Goal: Transaction & Acquisition: Obtain resource

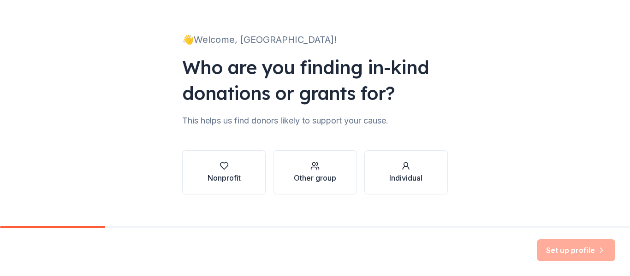
scroll to position [42, 0]
click at [243, 175] on button "Nonprofit" at bounding box center [224, 172] width 84 height 44
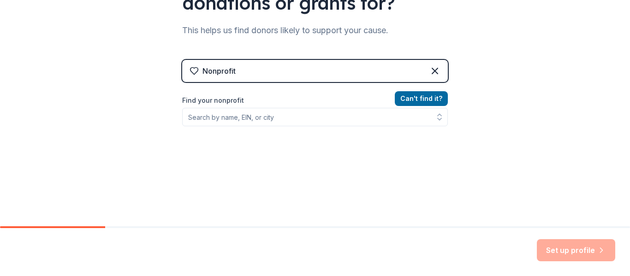
scroll to position [132, 0]
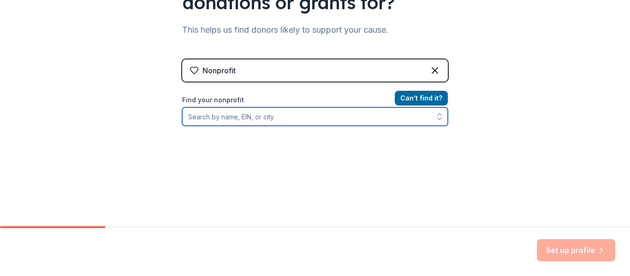
click at [262, 112] on input "Find your nonprofit" at bounding box center [315, 117] width 266 height 18
type input "Revere Public Schools"
click at [264, 120] on input "Revere Public Schools" at bounding box center [315, 117] width 266 height 18
click at [255, 118] on input "Revere Public Schools" at bounding box center [315, 117] width 266 height 18
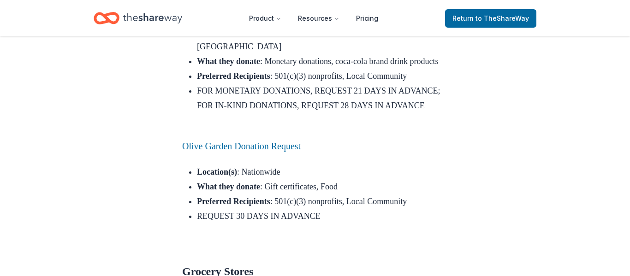
scroll to position [3583, 0]
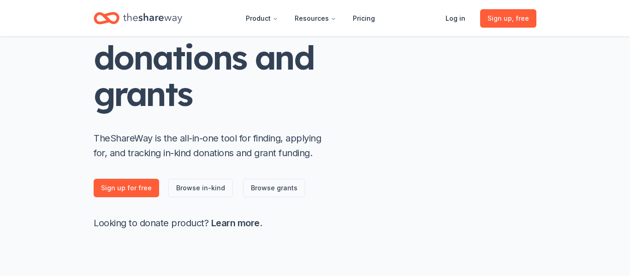
scroll to position [97, 0]
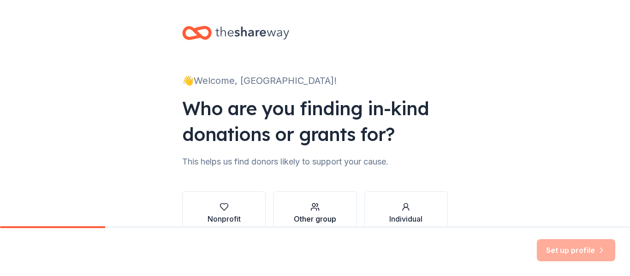
click at [333, 223] on div "Other group" at bounding box center [315, 219] width 42 height 11
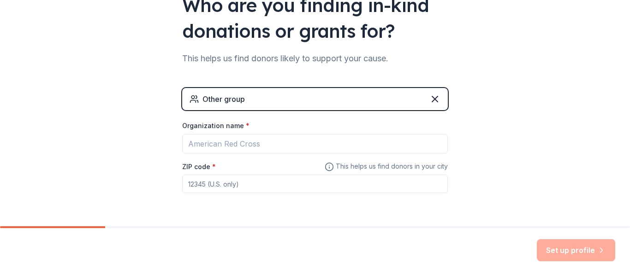
scroll to position [133, 0]
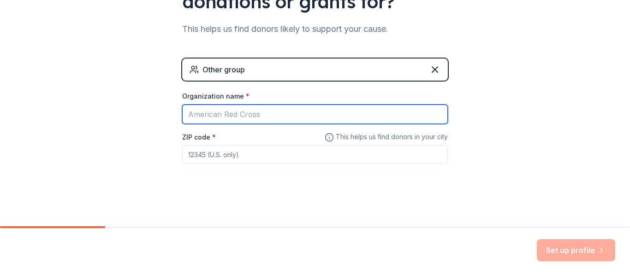
click at [239, 120] on input "Organization name *" at bounding box center [315, 114] width 266 height 19
type input "[GEOGRAPHIC_DATA], Revere Public Schools"
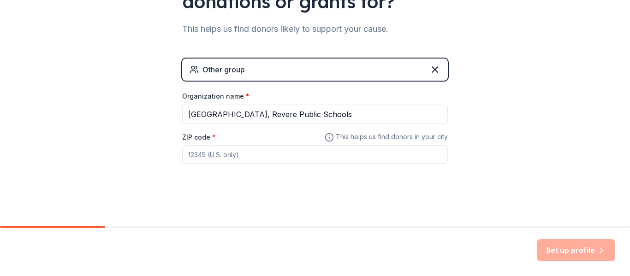
click at [213, 160] on input "ZIP code *" at bounding box center [315, 154] width 266 height 18
type input "02151"
click at [549, 250] on button "Set up profile" at bounding box center [576, 250] width 78 height 22
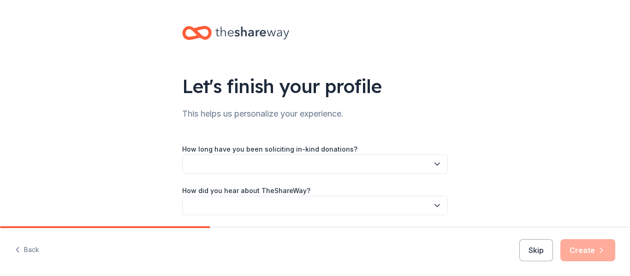
scroll to position [33, 0]
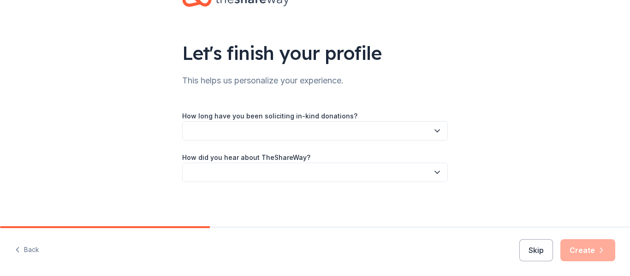
click at [308, 114] on label "How long have you been soliciting in-kind donations?" at bounding box center [269, 116] width 175 height 9
click at [306, 129] on button "button" at bounding box center [315, 130] width 266 height 19
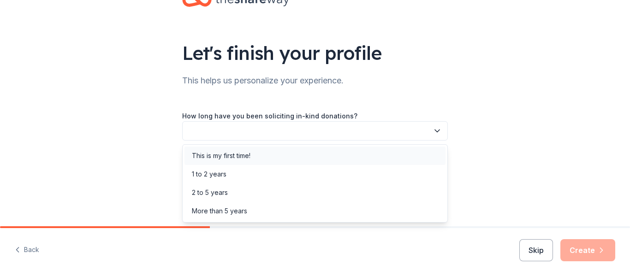
click at [256, 154] on div "This is my first time!" at bounding box center [315, 156] width 261 height 18
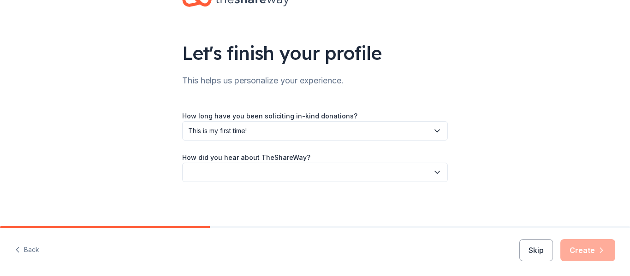
click at [256, 167] on button "button" at bounding box center [315, 172] width 266 height 19
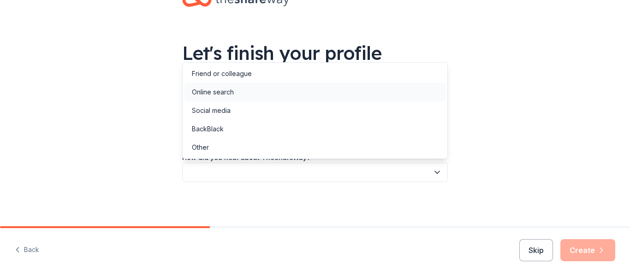
click at [257, 94] on div "Online search" at bounding box center [315, 92] width 261 height 18
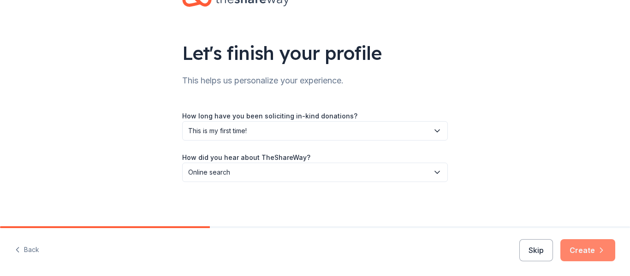
click at [587, 261] on button "Create" at bounding box center [588, 250] width 55 height 22
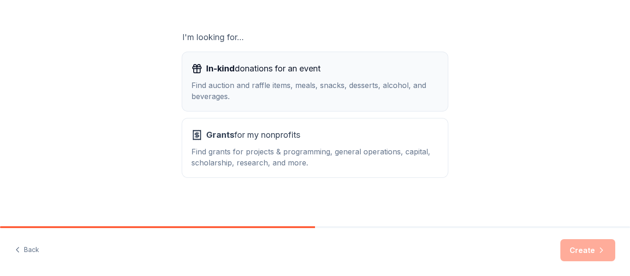
scroll to position [146, 0]
click at [397, 100] on div "Find auction and raffle items, meals, snacks, desserts, alcohol, and beverages." at bounding box center [314, 90] width 247 height 22
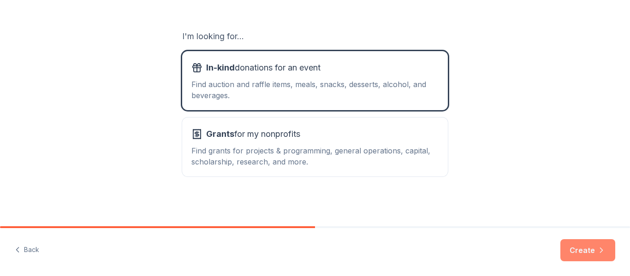
click at [595, 247] on button "Create" at bounding box center [588, 250] width 55 height 22
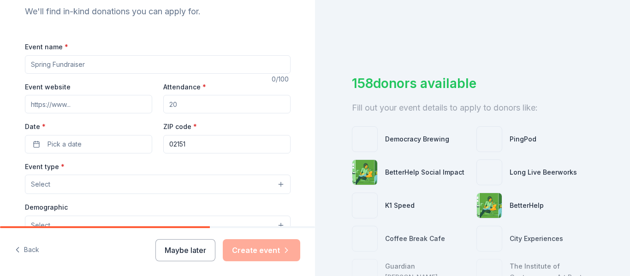
scroll to position [103, 0]
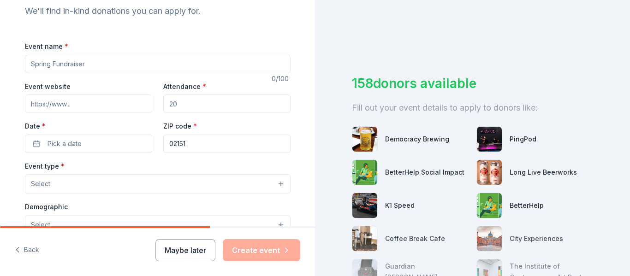
click at [234, 66] on input "Event name *" at bounding box center [158, 64] width 266 height 18
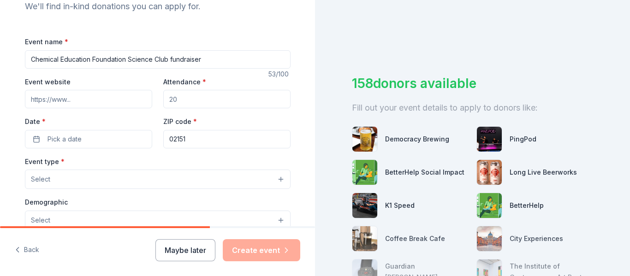
type input "Chemical Education Foundation Science Club fundraiser"
click at [186, 98] on input "Attendance *" at bounding box center [226, 99] width 127 height 18
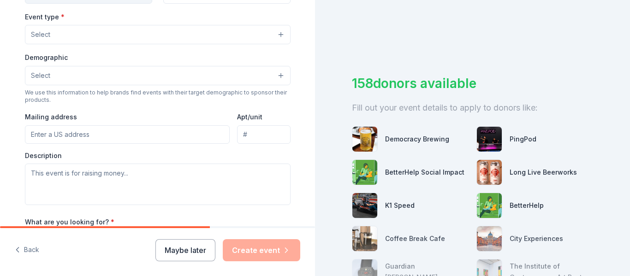
scroll to position [254, 0]
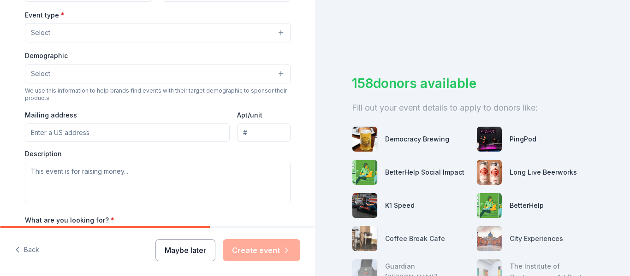
type input "40"
click at [177, 252] on button "Maybe later" at bounding box center [185, 250] width 60 height 22
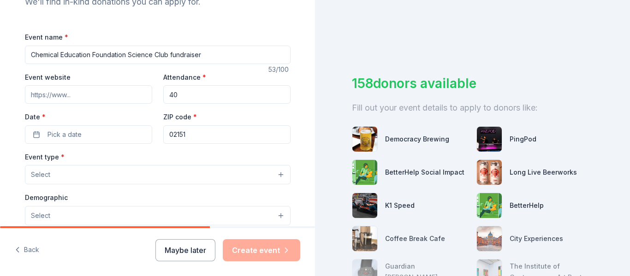
scroll to position [114, 0]
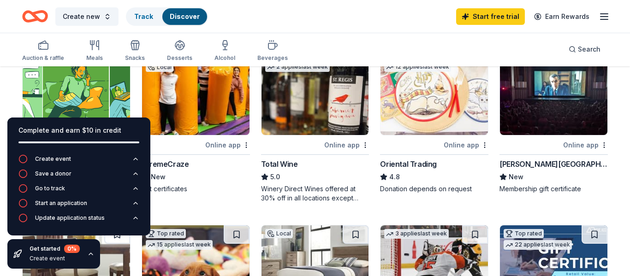
scroll to position [42, 0]
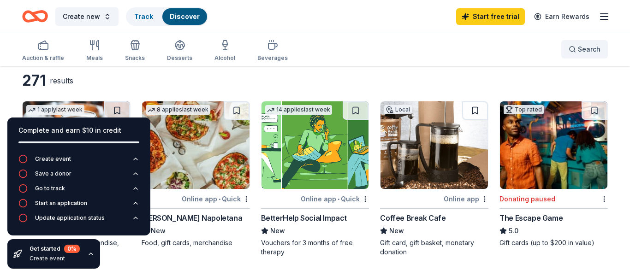
click at [577, 57] on button "Search" at bounding box center [585, 49] width 47 height 18
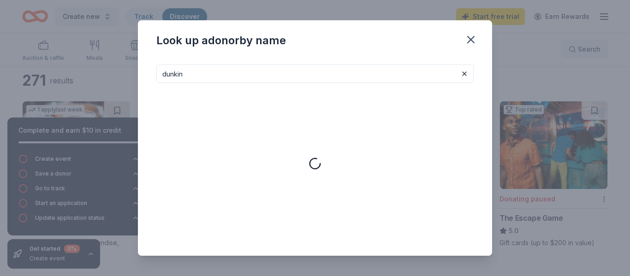
type input "dunkin"
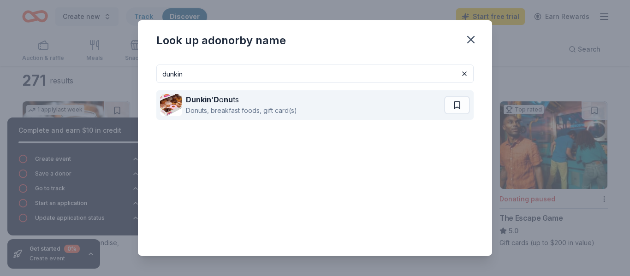
click at [280, 100] on div "Dunkin ' D o nu ts" at bounding box center [241, 99] width 111 height 11
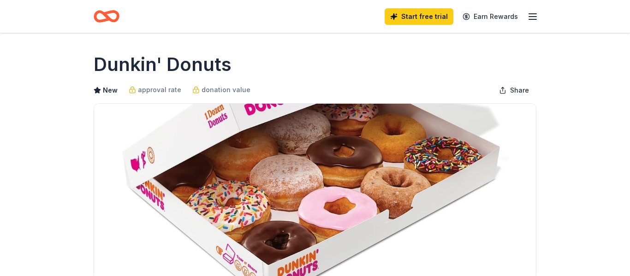
scroll to position [254, 0]
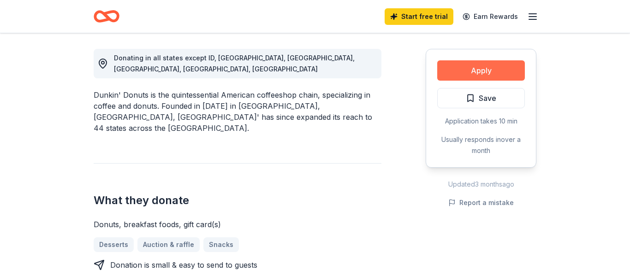
click at [464, 78] on button "Apply" at bounding box center [481, 70] width 88 height 20
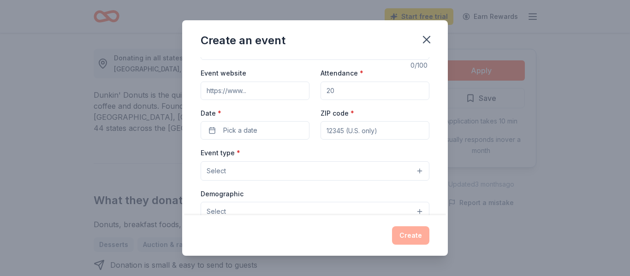
scroll to position [0, 0]
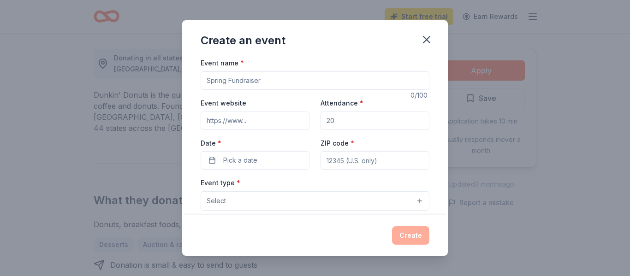
click at [309, 90] on div "Event name * 0 /100 Event website Attendance * Date * Pick a date ZIP code * Ev…" at bounding box center [315, 270] width 229 height 426
click at [305, 84] on input "Event name *" at bounding box center [315, 81] width 229 height 18
type input "Science Competition Club Fundraiser"
click at [379, 124] on input "Attendance *" at bounding box center [375, 121] width 109 height 18
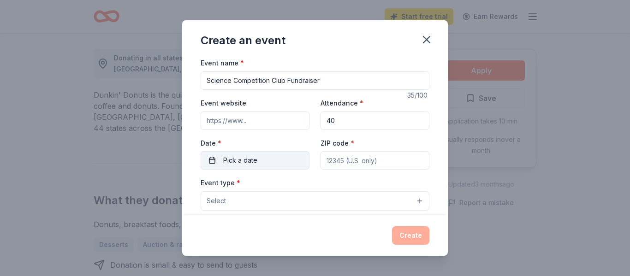
type input "40"
click at [293, 157] on button "Pick a date" at bounding box center [255, 160] width 109 height 18
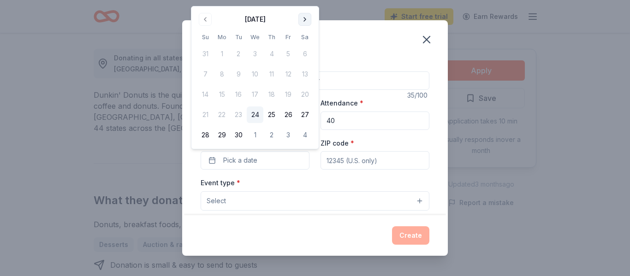
click at [306, 24] on button "Go to next month" at bounding box center [305, 19] width 13 height 13
click at [306, 25] on button "Go to next month" at bounding box center [305, 19] width 13 height 13
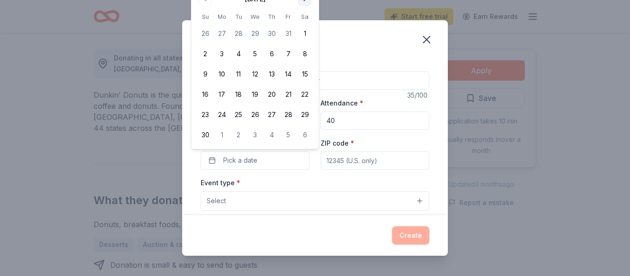
click at [306, 25] on button "1" at bounding box center [305, 33] width 17 height 17
